Goal: Use online tool/utility

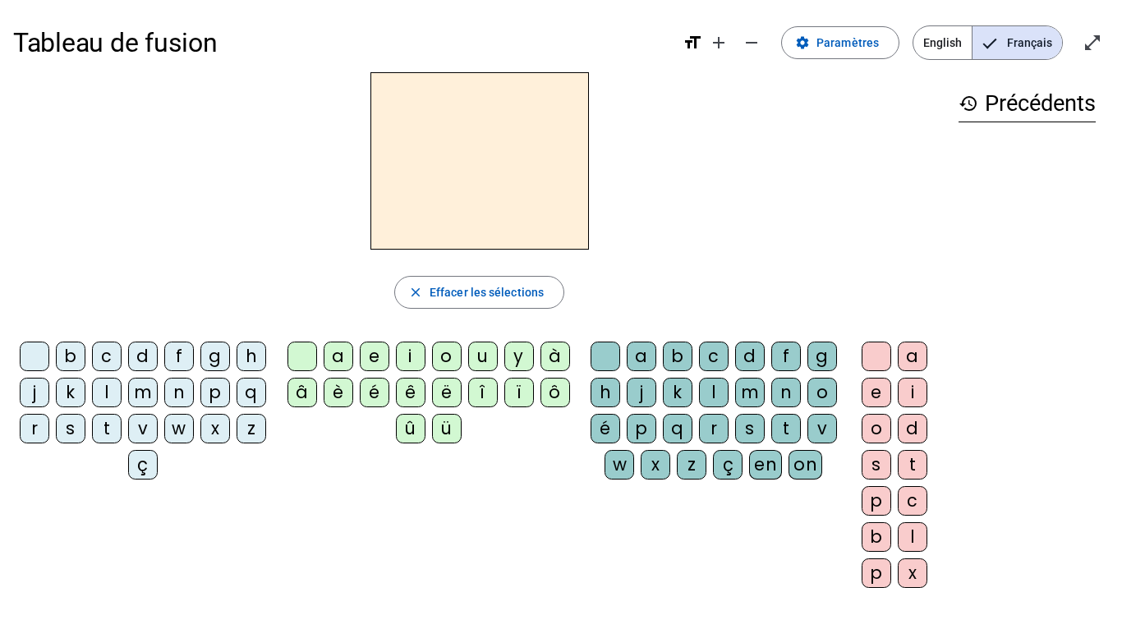
click at [49, 397] on div "j" at bounding box center [35, 393] width 30 height 30
click at [374, 354] on div "e" at bounding box center [375, 357] width 30 height 30
click at [158, 355] on div "d" at bounding box center [143, 357] width 30 height 30
click at [158, 382] on div "m" at bounding box center [143, 393] width 30 height 30
click at [122, 388] on div "l" at bounding box center [107, 393] width 30 height 30
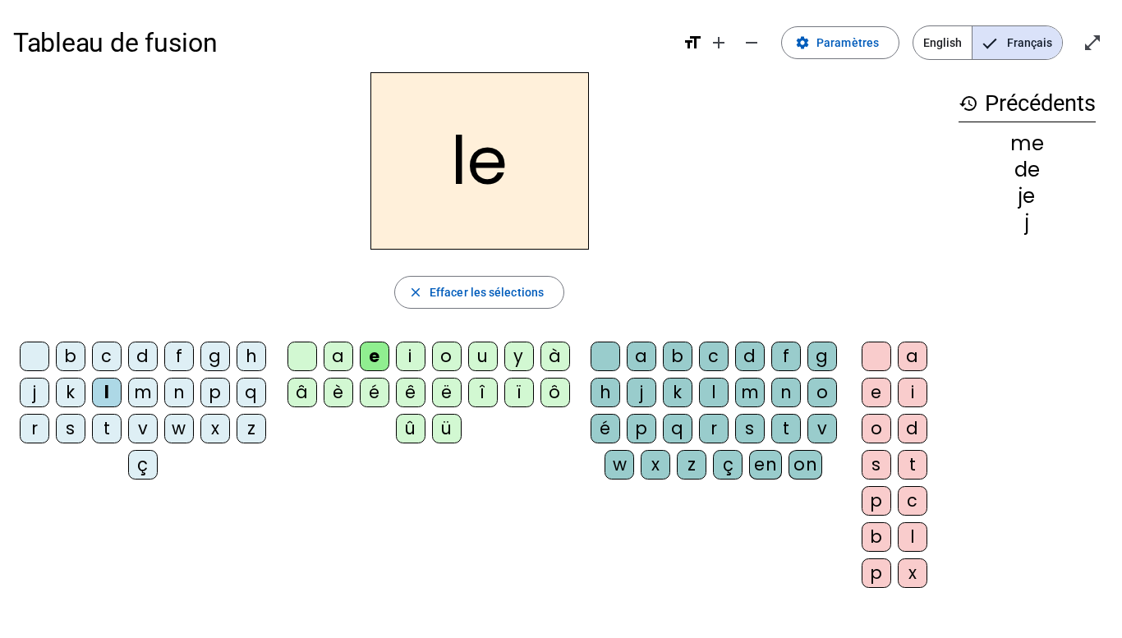
click at [478, 345] on div "u" at bounding box center [483, 357] width 30 height 30
click at [158, 423] on div "v" at bounding box center [143, 429] width 30 height 30
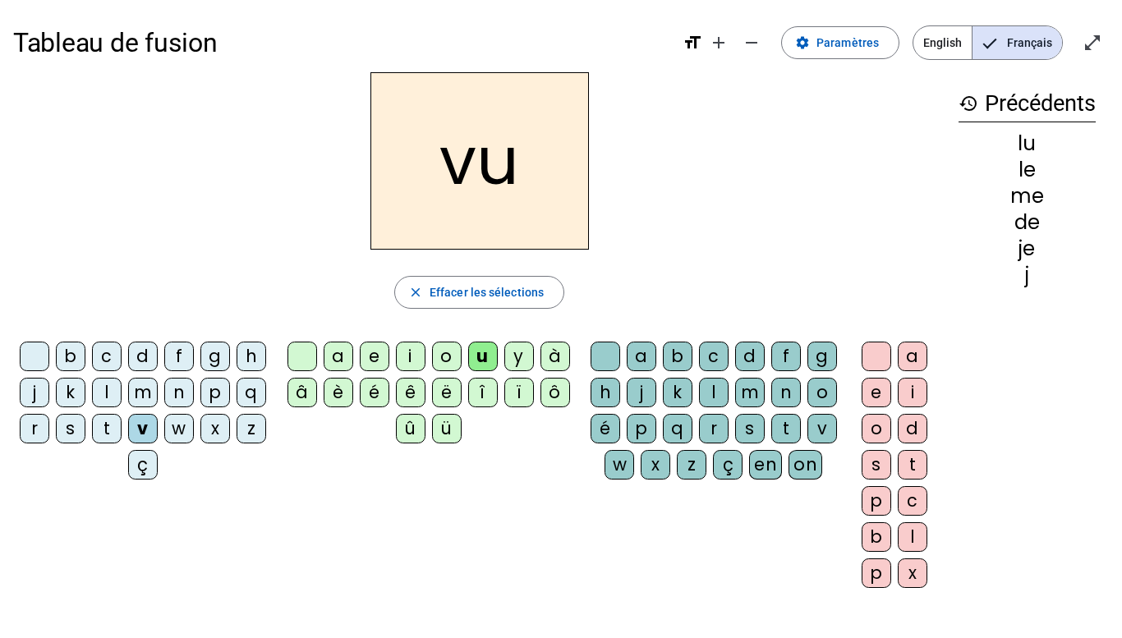
click at [85, 356] on div "b" at bounding box center [71, 357] width 30 height 30
click at [200, 407] on div "p" at bounding box center [215, 393] width 30 height 30
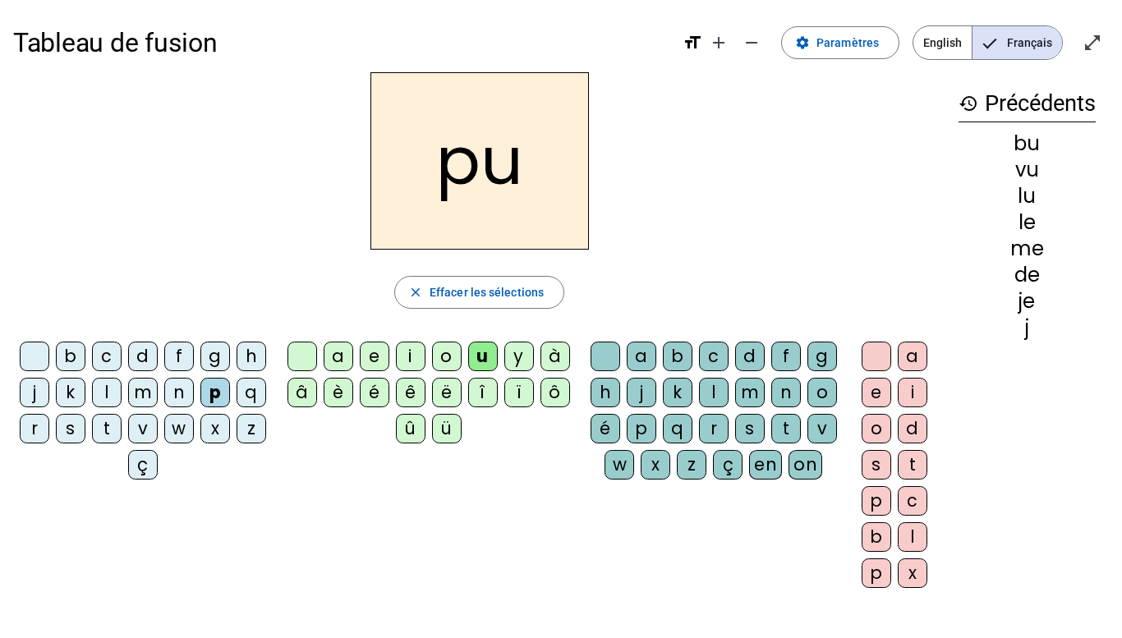
click at [122, 425] on div "t" at bounding box center [107, 429] width 30 height 30
click at [375, 346] on div "e" at bounding box center [375, 357] width 30 height 30
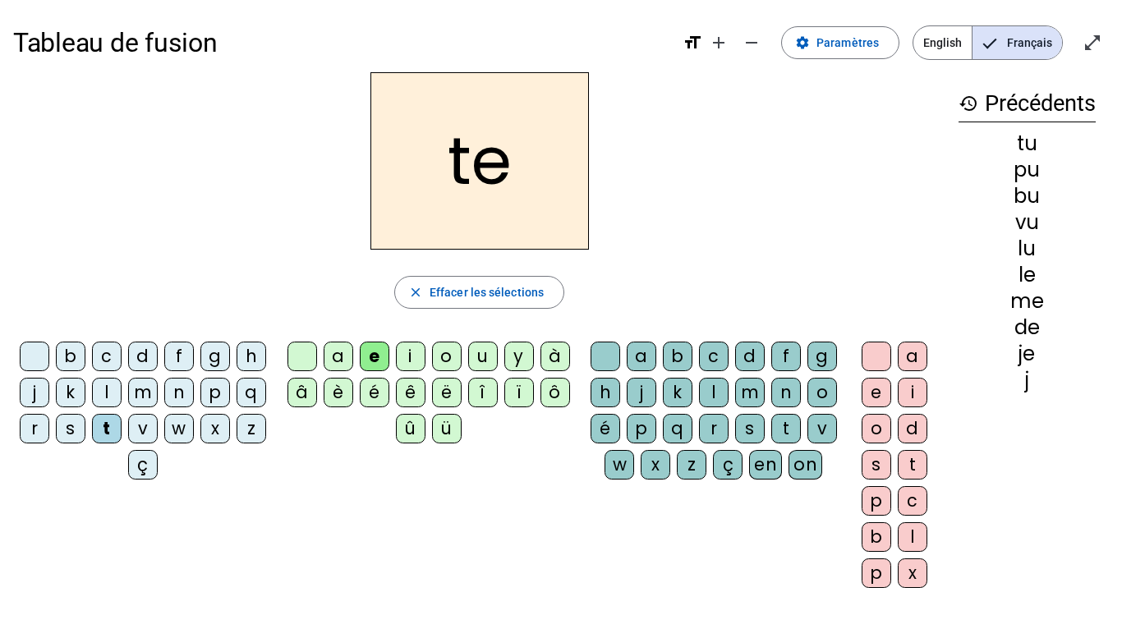
click at [49, 393] on div "j" at bounding box center [35, 393] width 30 height 30
click at [85, 425] on div "s" at bounding box center [71, 429] width 30 height 30
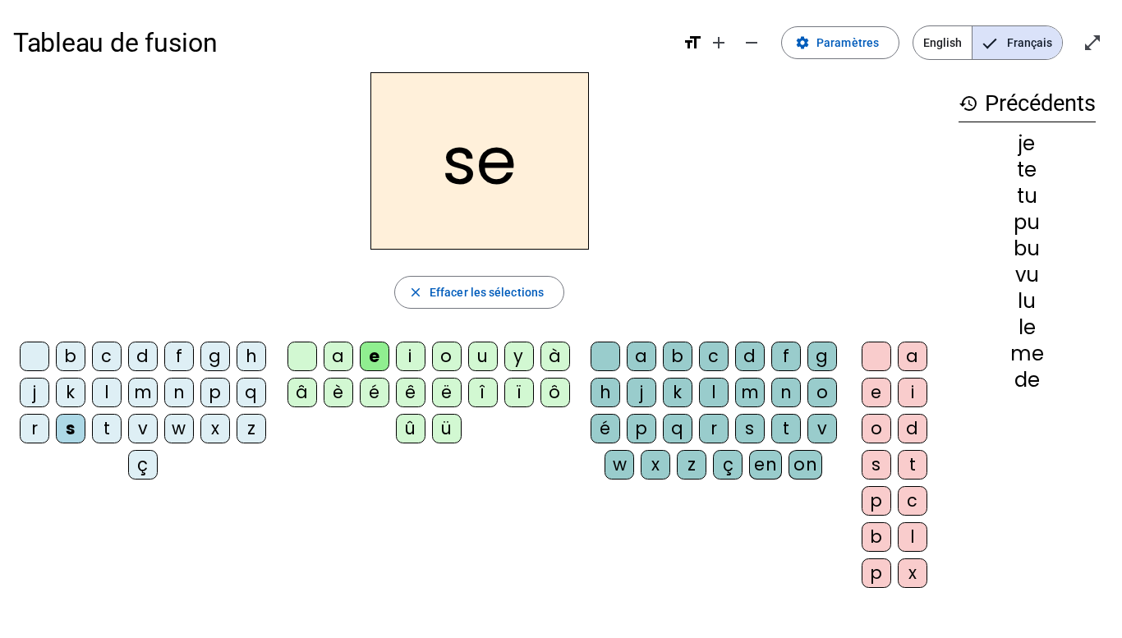
click at [122, 384] on div "l" at bounding box center [107, 393] width 30 height 30
click at [158, 396] on div "m" at bounding box center [143, 393] width 30 height 30
click at [155, 360] on div "d" at bounding box center [143, 357] width 30 height 30
click at [158, 395] on div "m" at bounding box center [143, 393] width 30 height 30
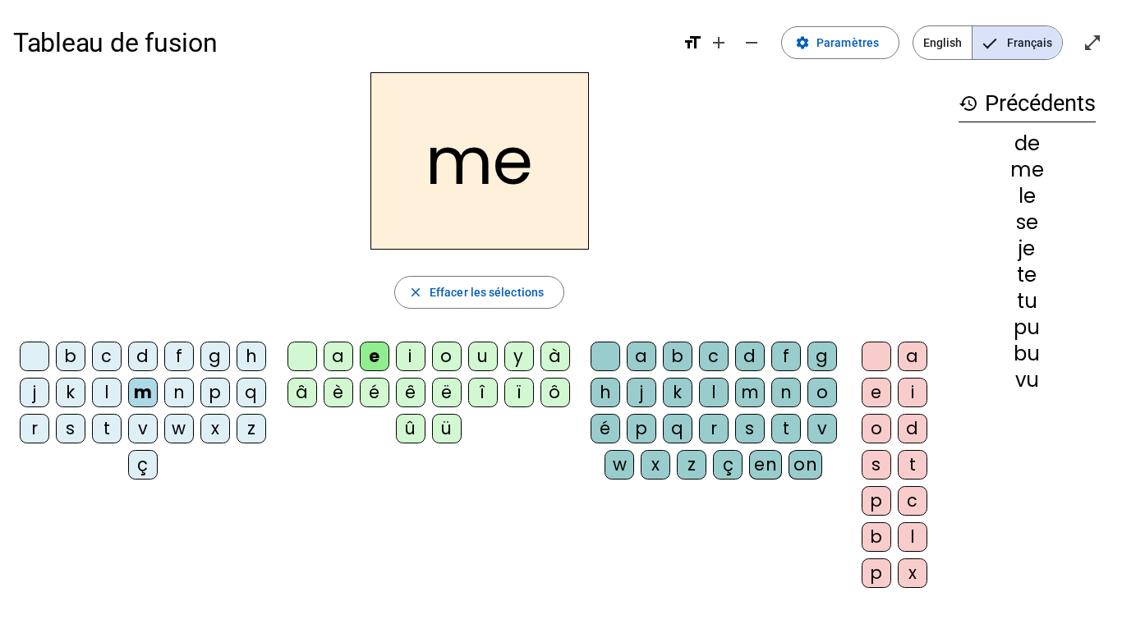
click at [332, 354] on div "a" at bounding box center [339, 357] width 30 height 30
click at [122, 424] on div "t" at bounding box center [107, 429] width 30 height 30
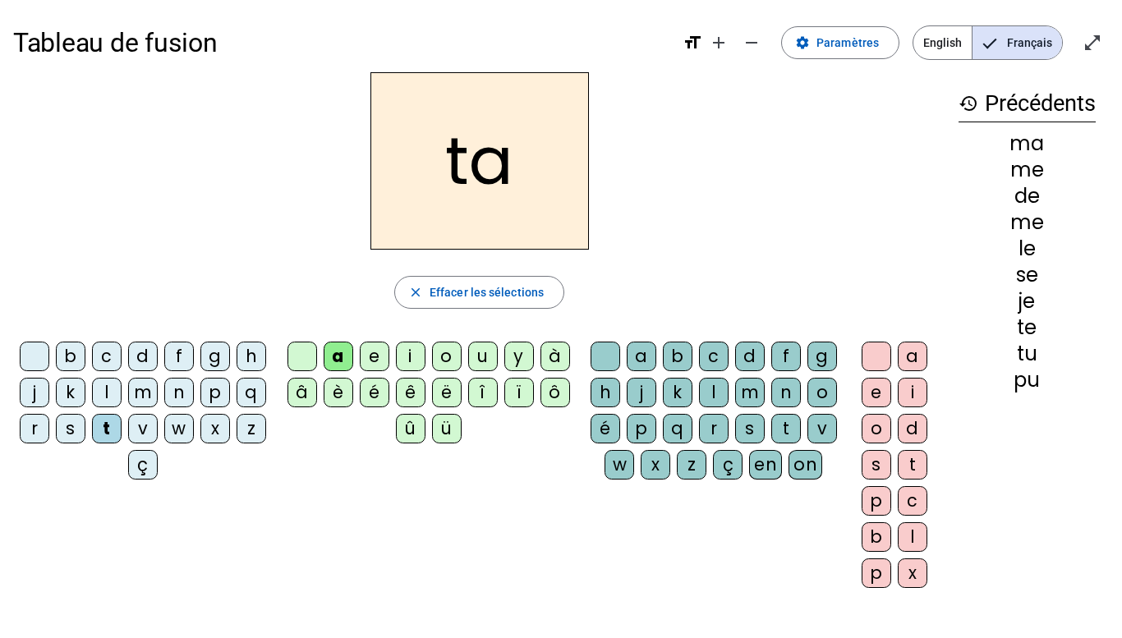
click at [122, 390] on div "l" at bounding box center [107, 393] width 30 height 30
click at [85, 422] on div "s" at bounding box center [71, 429] width 30 height 30
click at [727, 361] on div "c" at bounding box center [714, 357] width 30 height 30
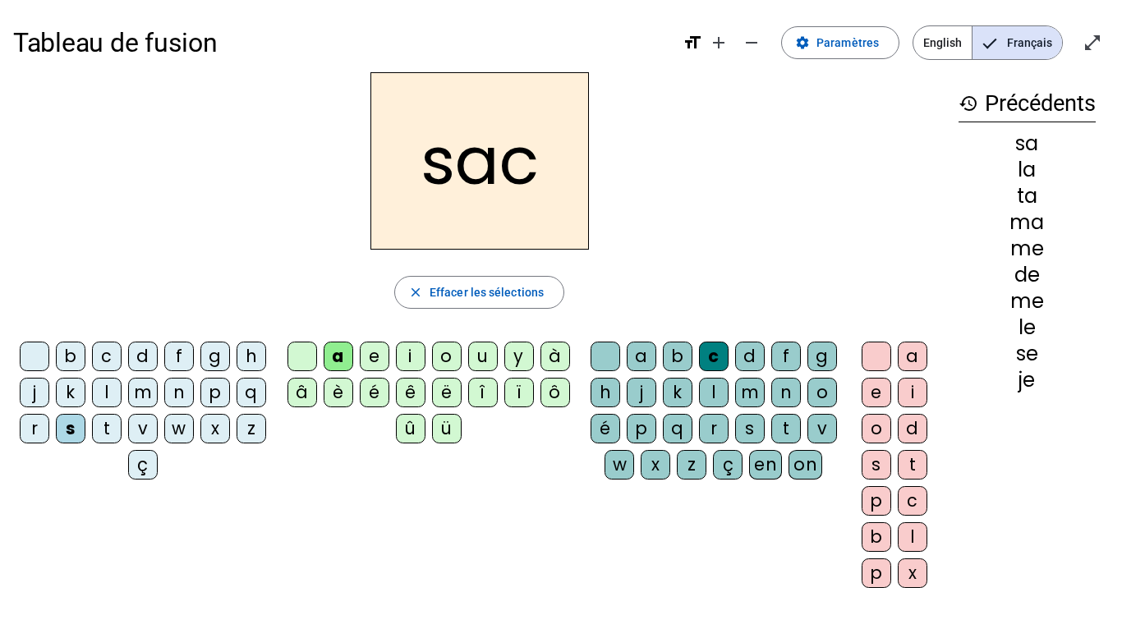
click at [122, 399] on div "l" at bounding box center [107, 393] width 30 height 30
click at [83, 360] on div "b" at bounding box center [71, 357] width 30 height 30
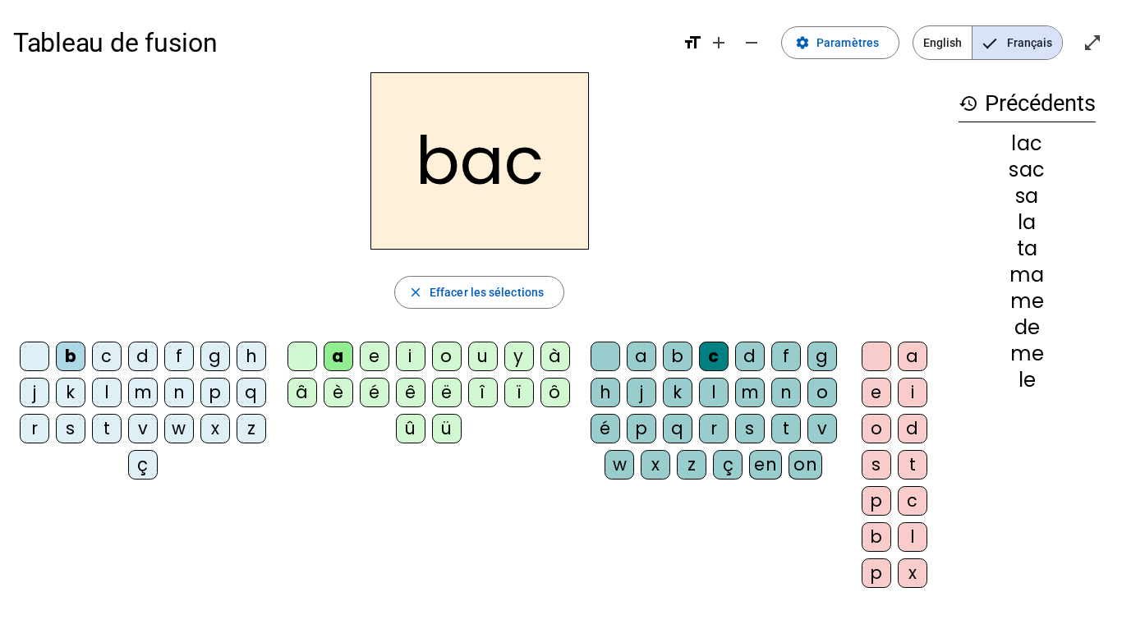
click at [122, 435] on div "t" at bounding box center [107, 429] width 30 height 30
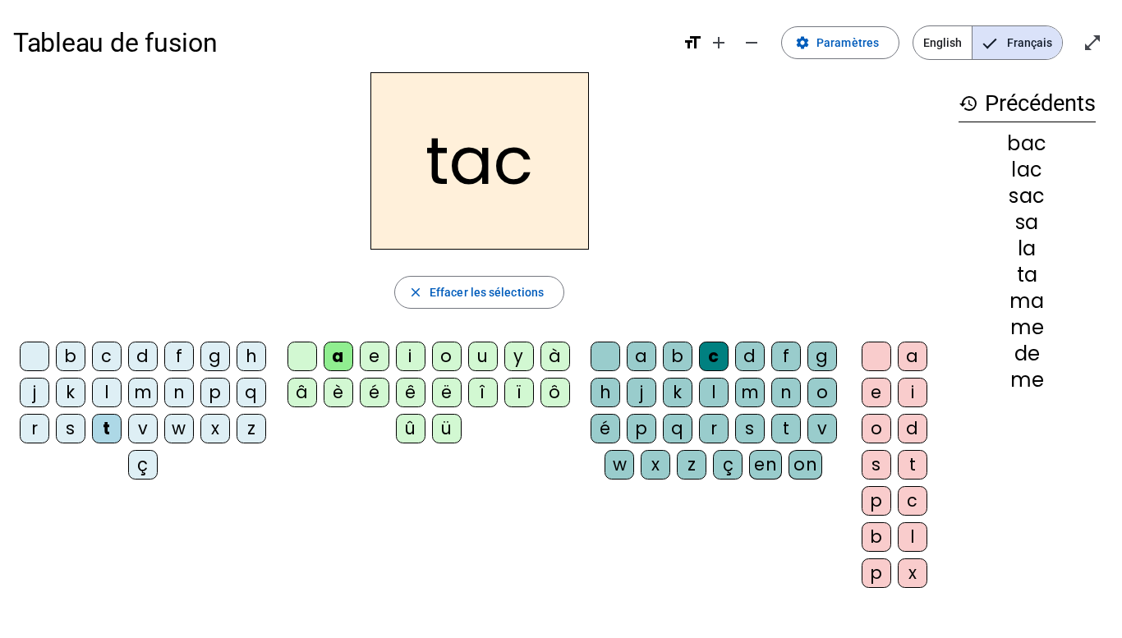
click at [413, 365] on div "i" at bounding box center [411, 357] width 30 height 30
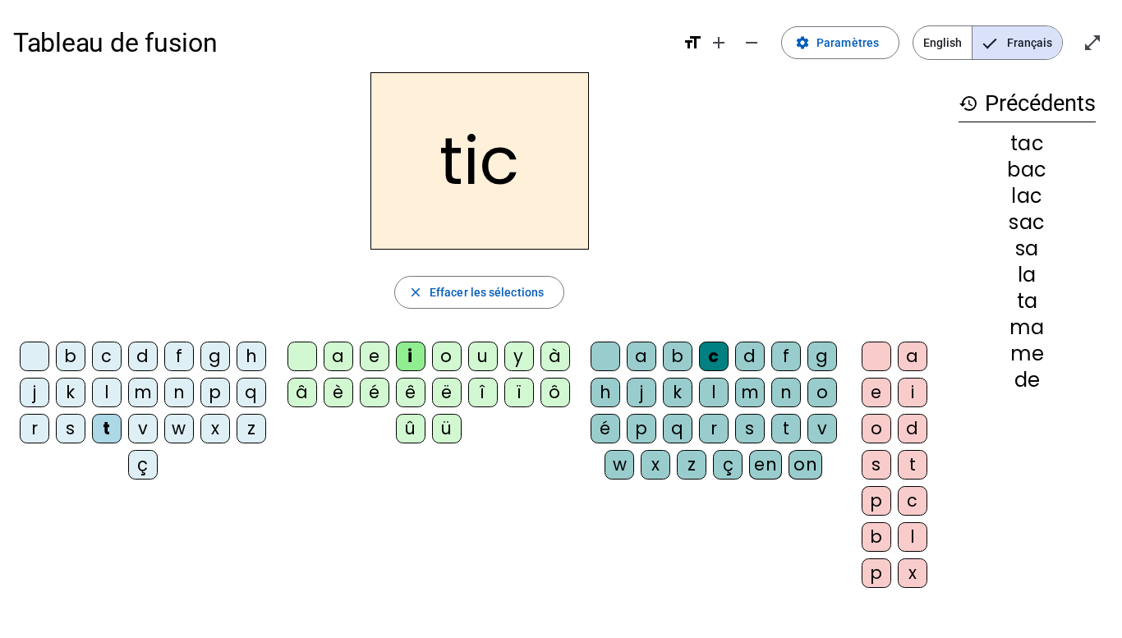
click at [200, 407] on div "p" at bounding box center [215, 393] width 30 height 30
